Goal: Information Seeking & Learning: Learn about a topic

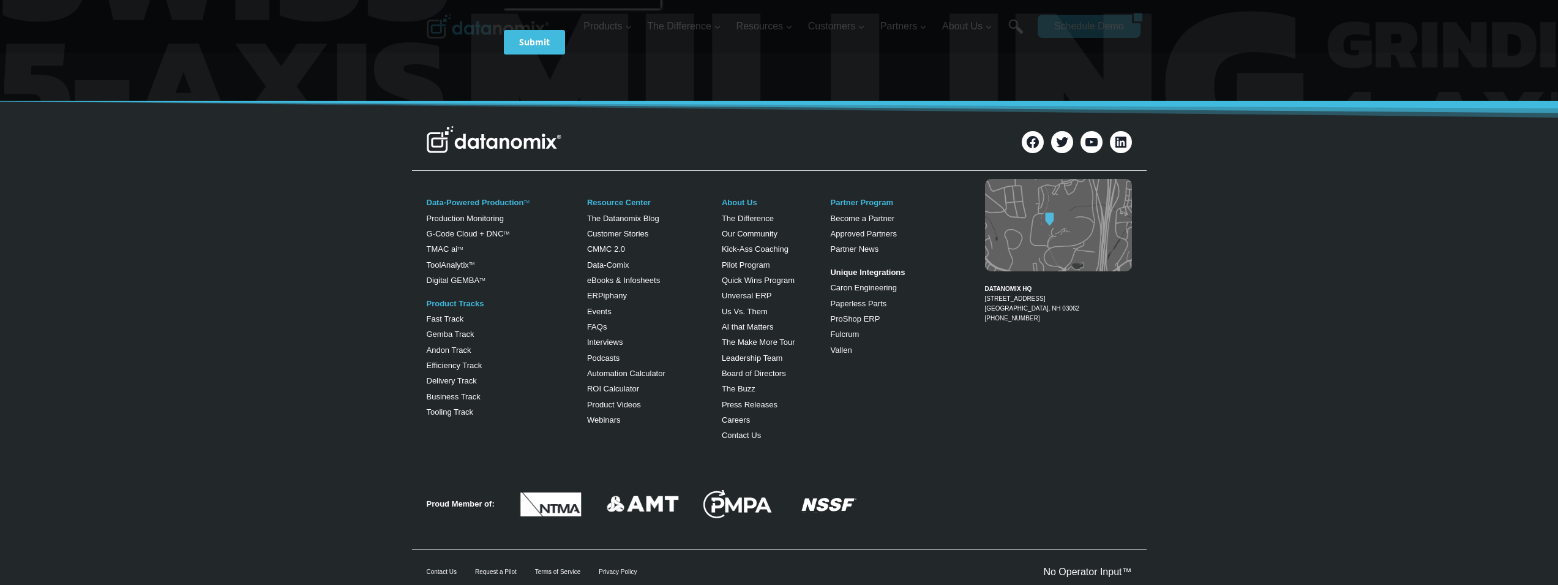
scroll to position [724, 0]
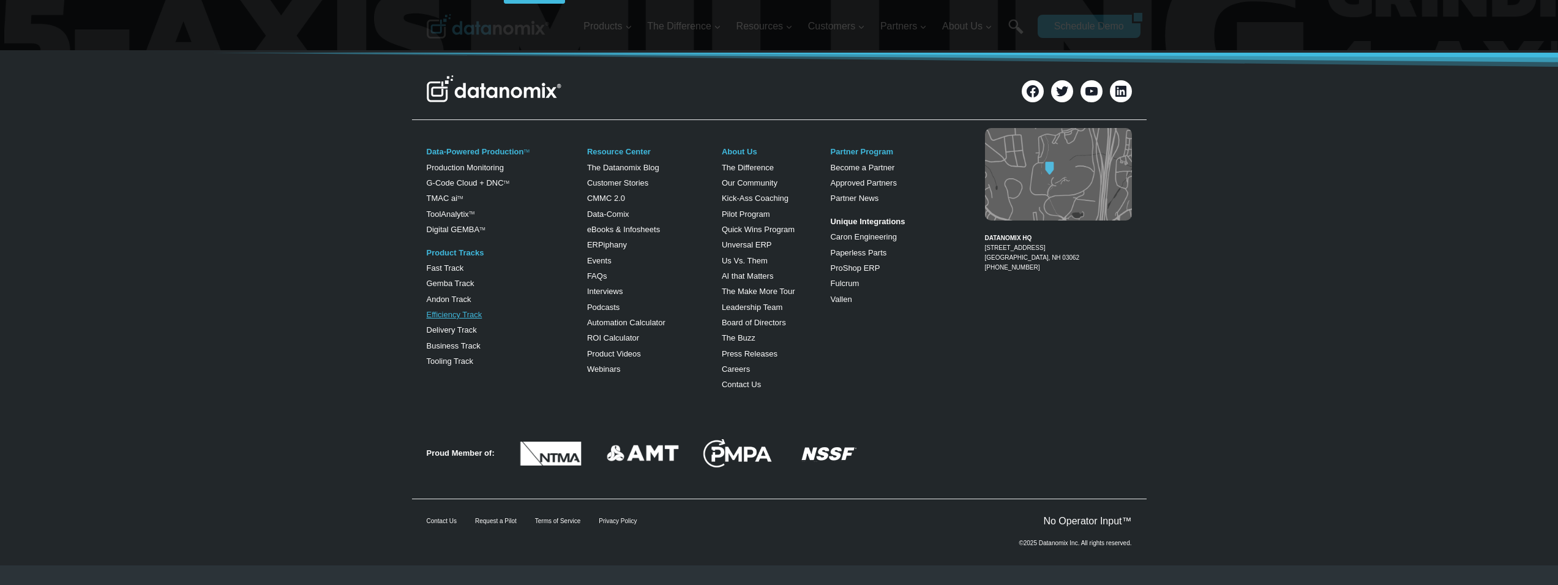
click at [454, 314] on link "Efficiency Track" at bounding box center [455, 314] width 56 height 9
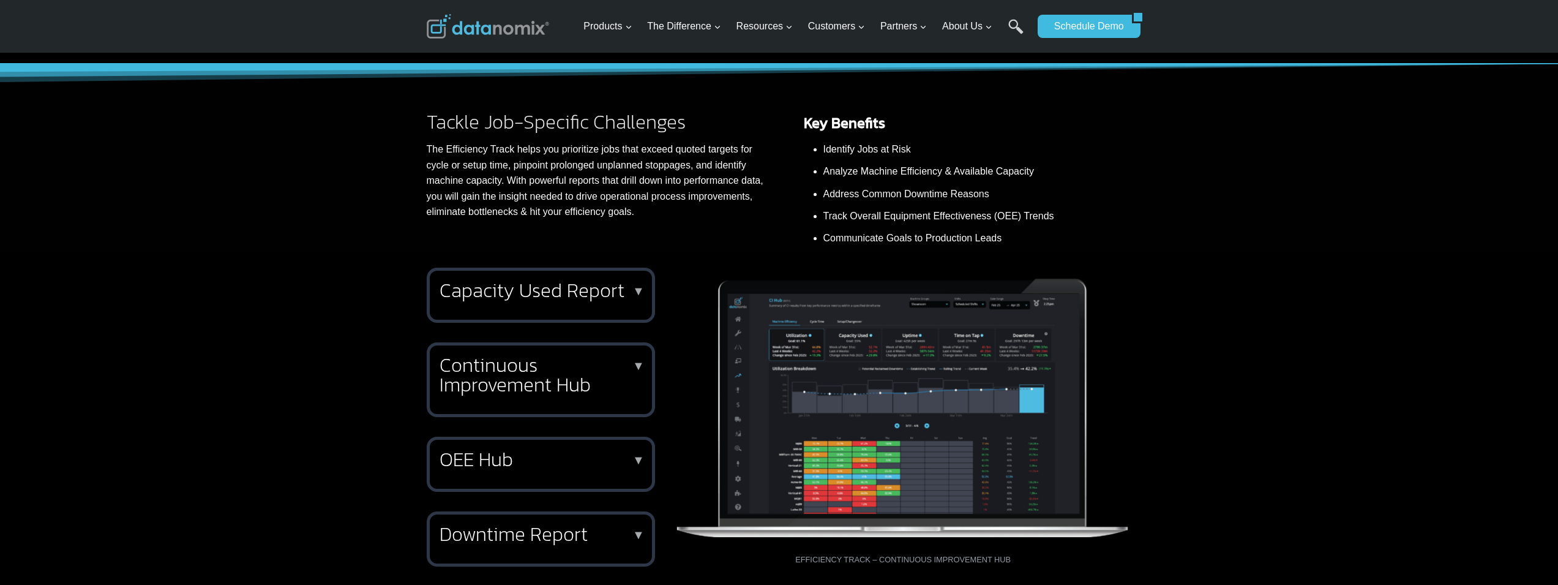
scroll to position [490, 0]
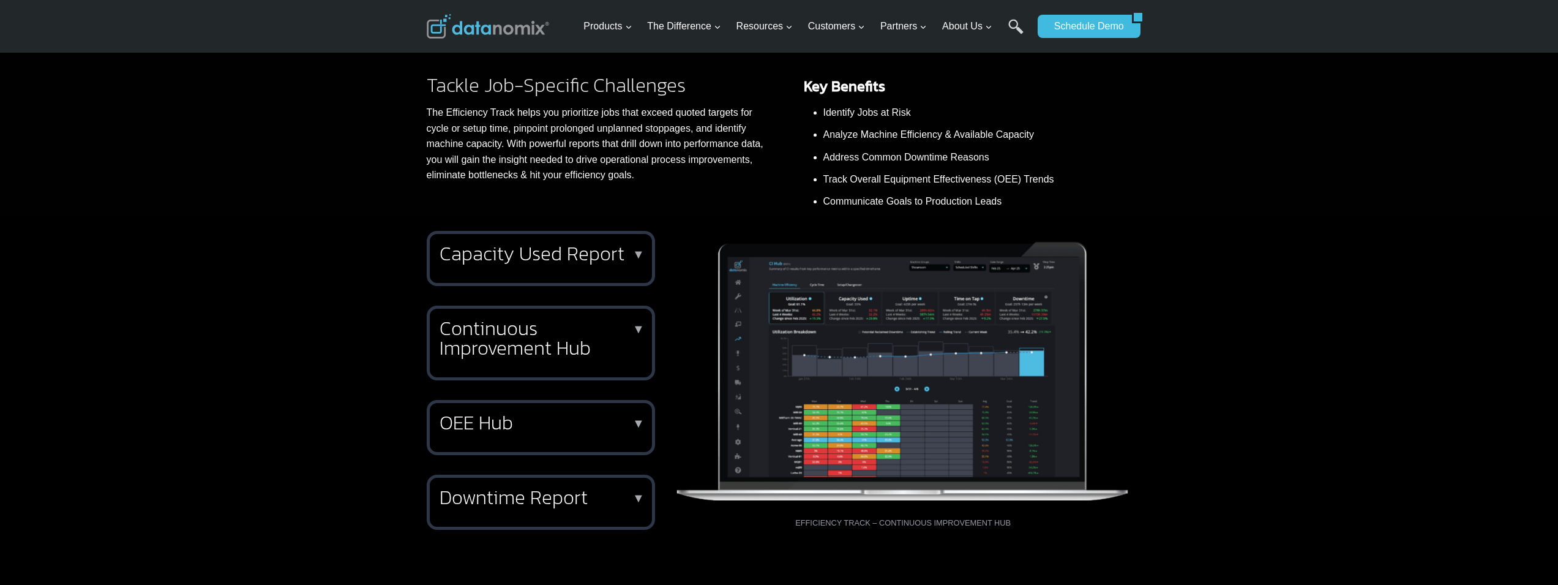
click at [640, 327] on p "▼" at bounding box center [639, 329] width 12 height 9
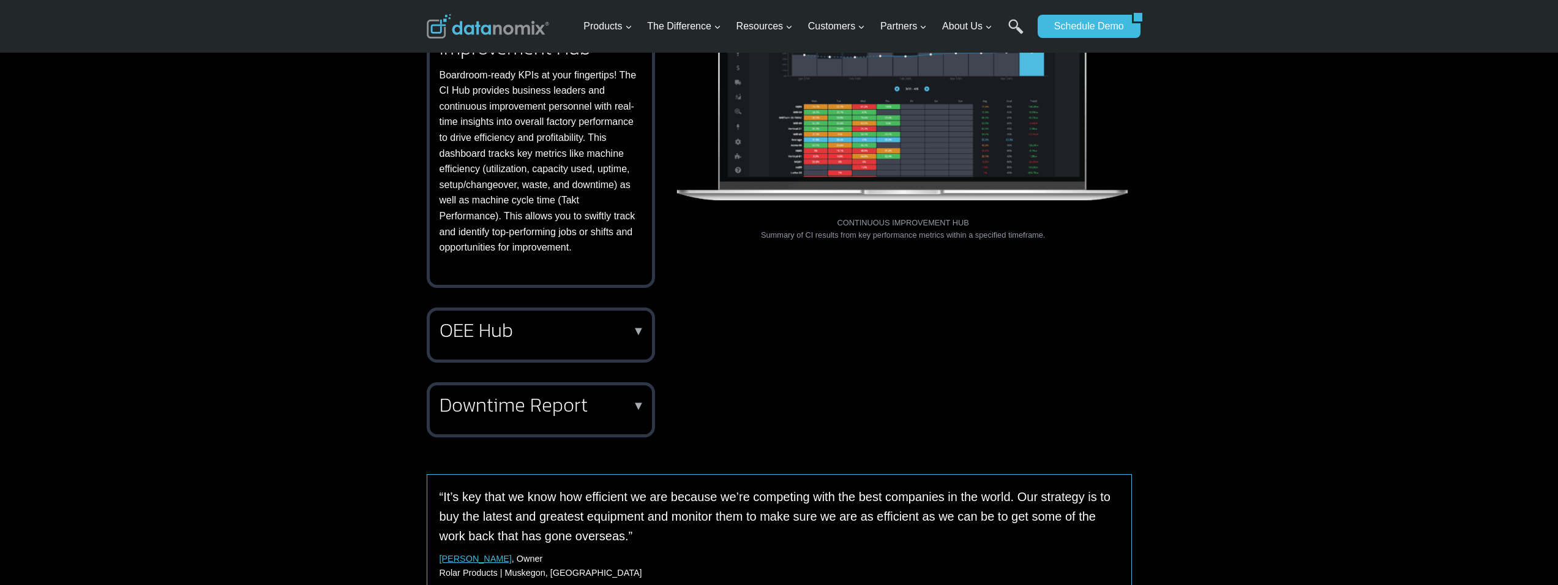
scroll to position [857, 0]
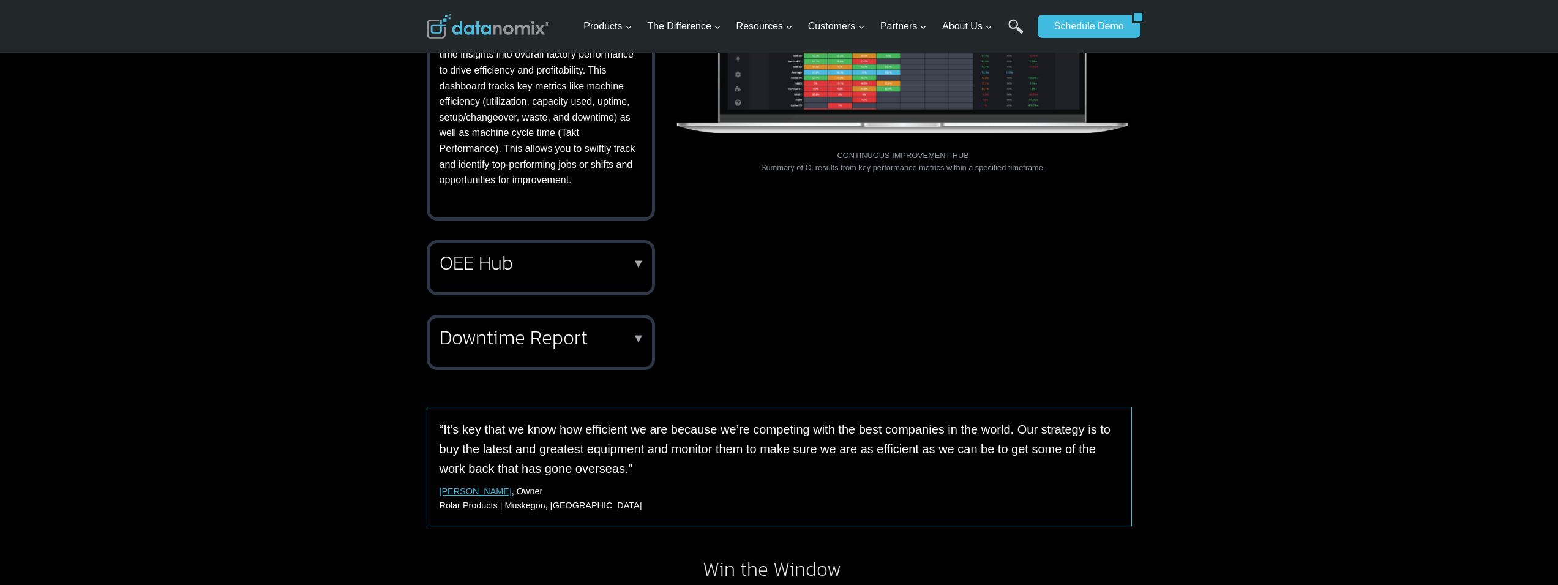
click at [500, 331] on h2 "Downtime Report" at bounding box center [539, 338] width 198 height 20
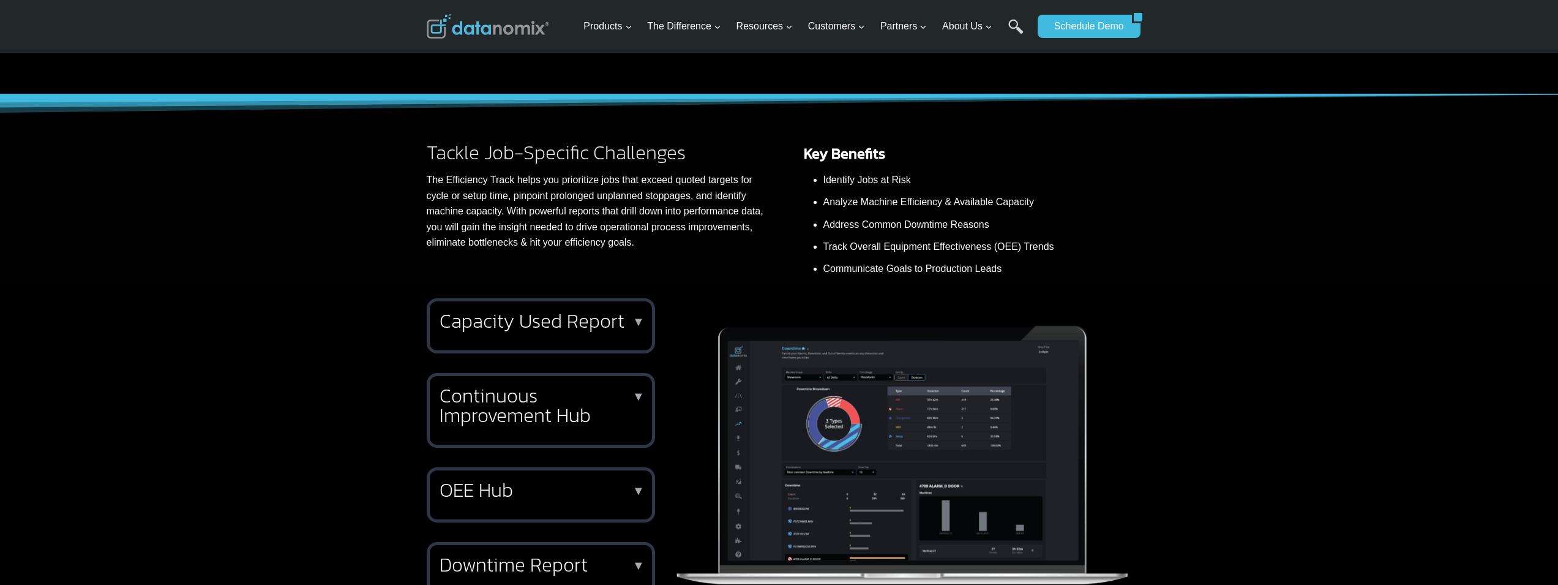
scroll to position [429, 0]
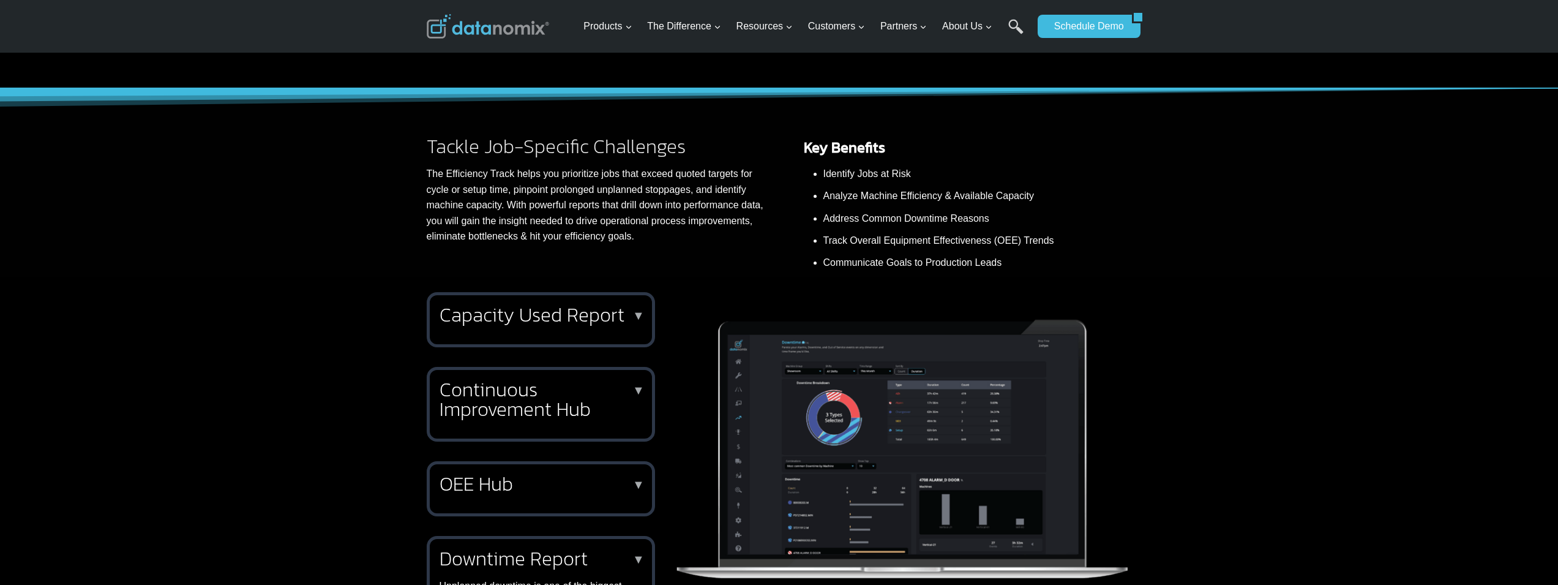
click at [639, 314] on p "▼" at bounding box center [639, 315] width 12 height 9
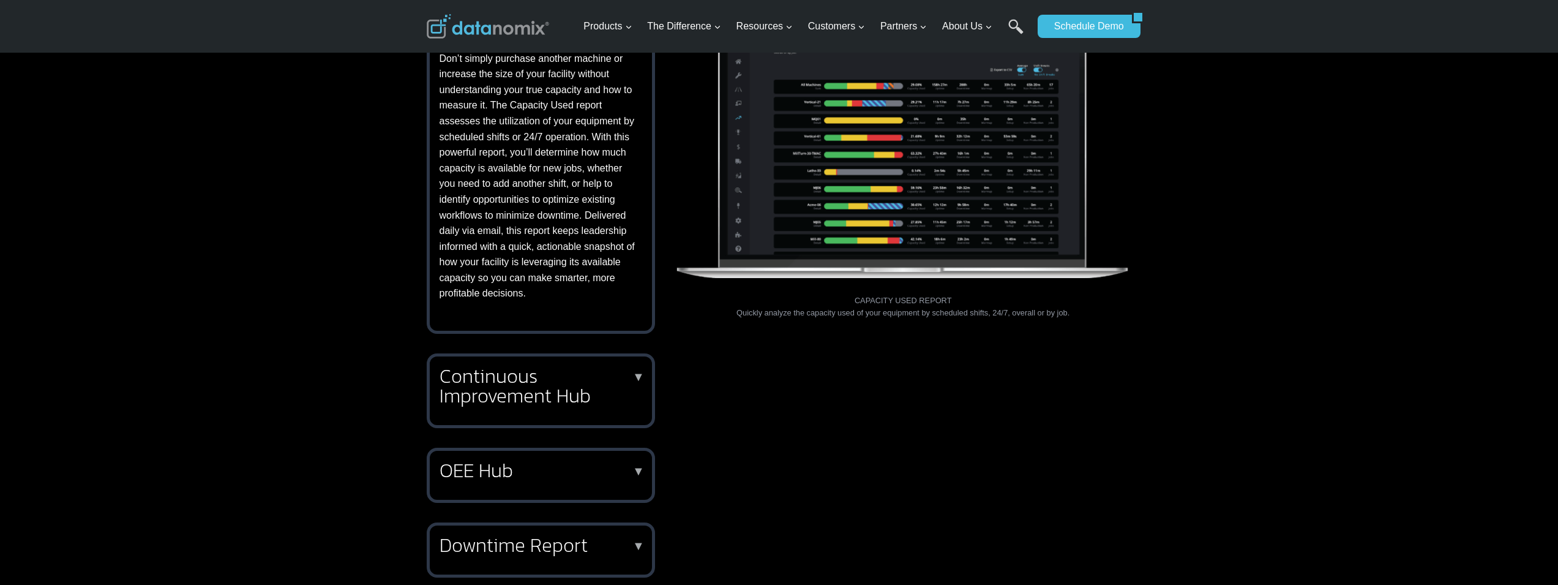
scroll to position [735, 0]
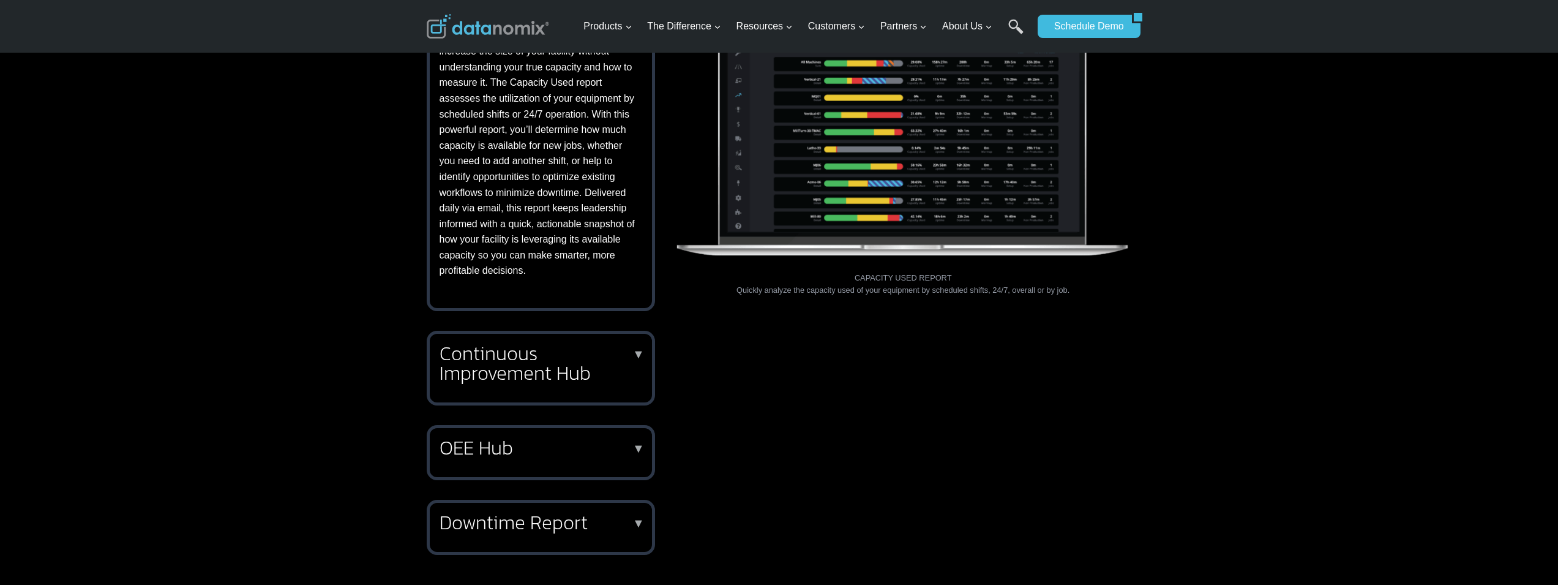
click at [571, 377] on h2 "Continuous Improvement Hub" at bounding box center [539, 363] width 198 height 39
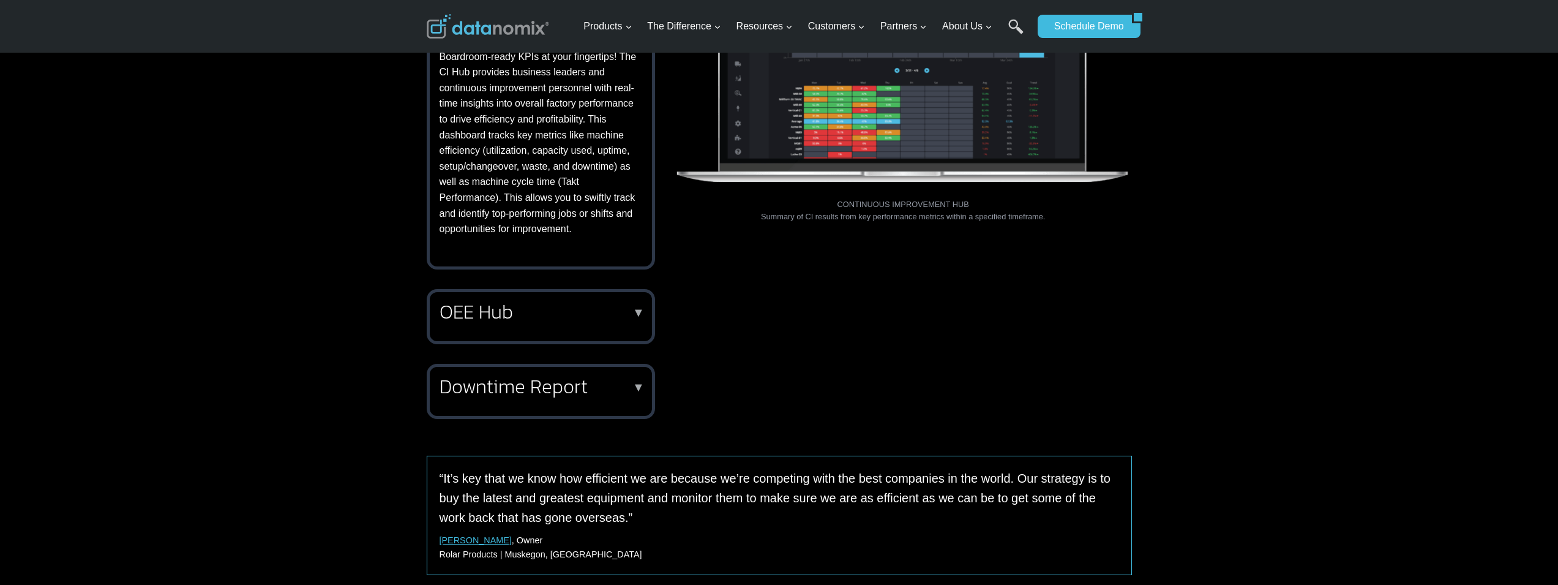
scroll to position [857, 0]
